Goal: Task Accomplishment & Management: Complete application form

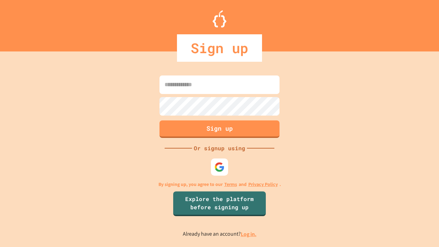
click at [249, 234] on link "Log in." at bounding box center [249, 233] width 16 height 7
